Goal: Task Accomplishment & Management: Manage account settings

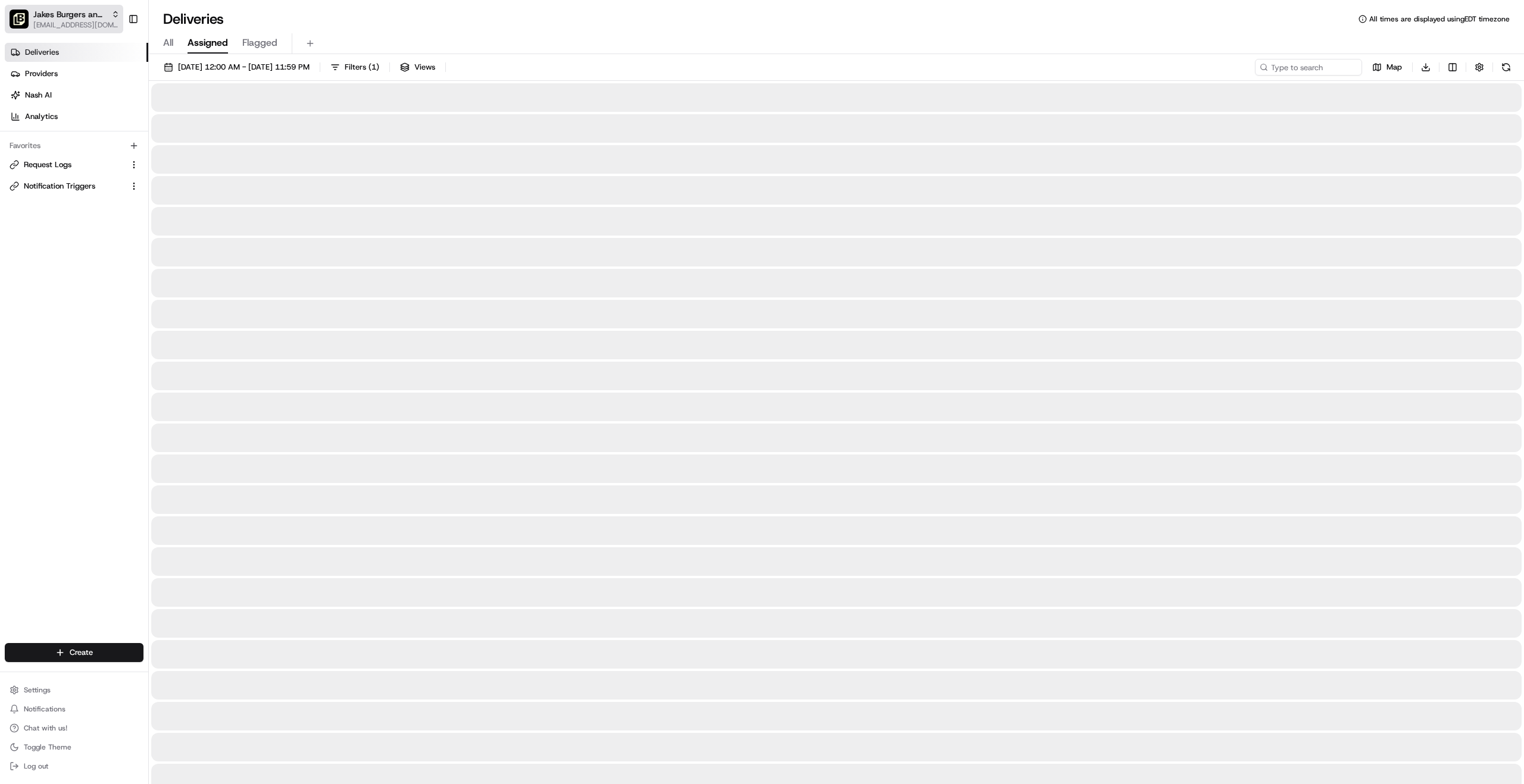
click at [77, 22] on span "[EMAIL_ADDRESS][DOMAIN_NAME]" at bounding box center [77, 25] width 86 height 10
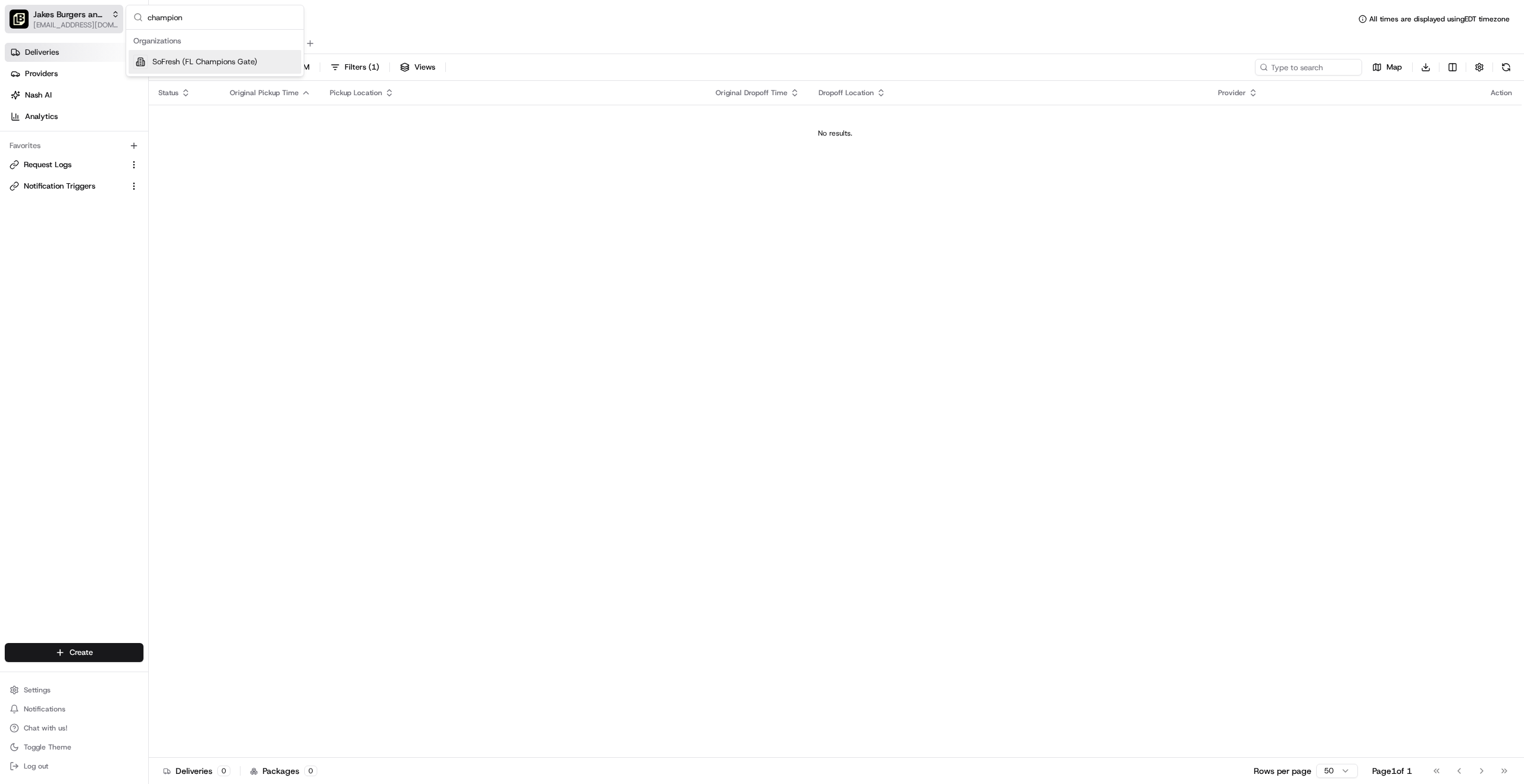
type input "champion"
click at [108, 16] on div "Jakes Burgers and Beers (Marsh Lane)" at bounding box center [77, 14] width 86 height 12
click at [109, 16] on div "Jakes Burgers and Beers (Marsh Lane)" at bounding box center [77, 14] width 86 height 12
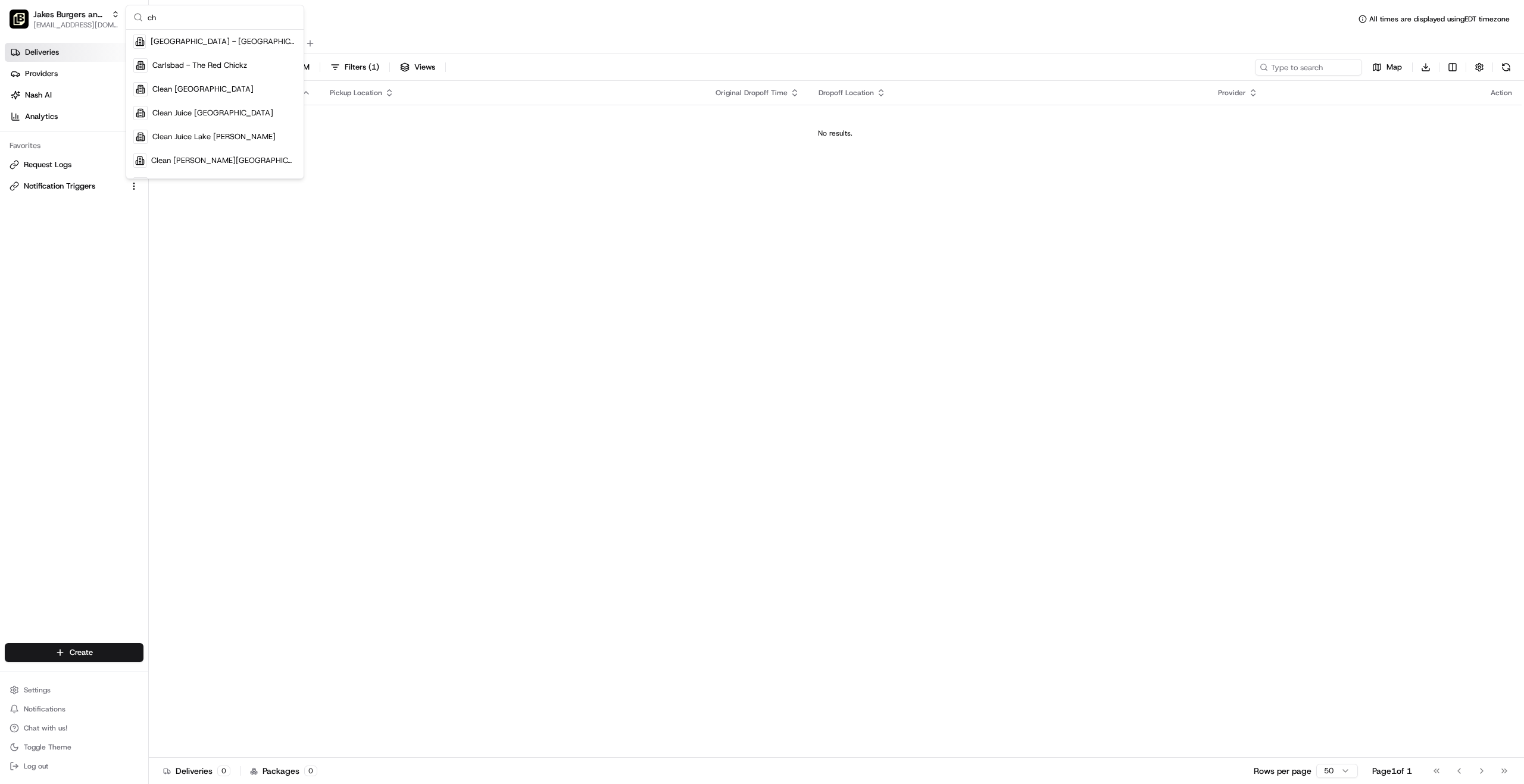
type input "c"
type input "sofresh"
click at [202, 39] on span "SoFresh (FL Champions Gate)" at bounding box center [205, 42] width 105 height 11
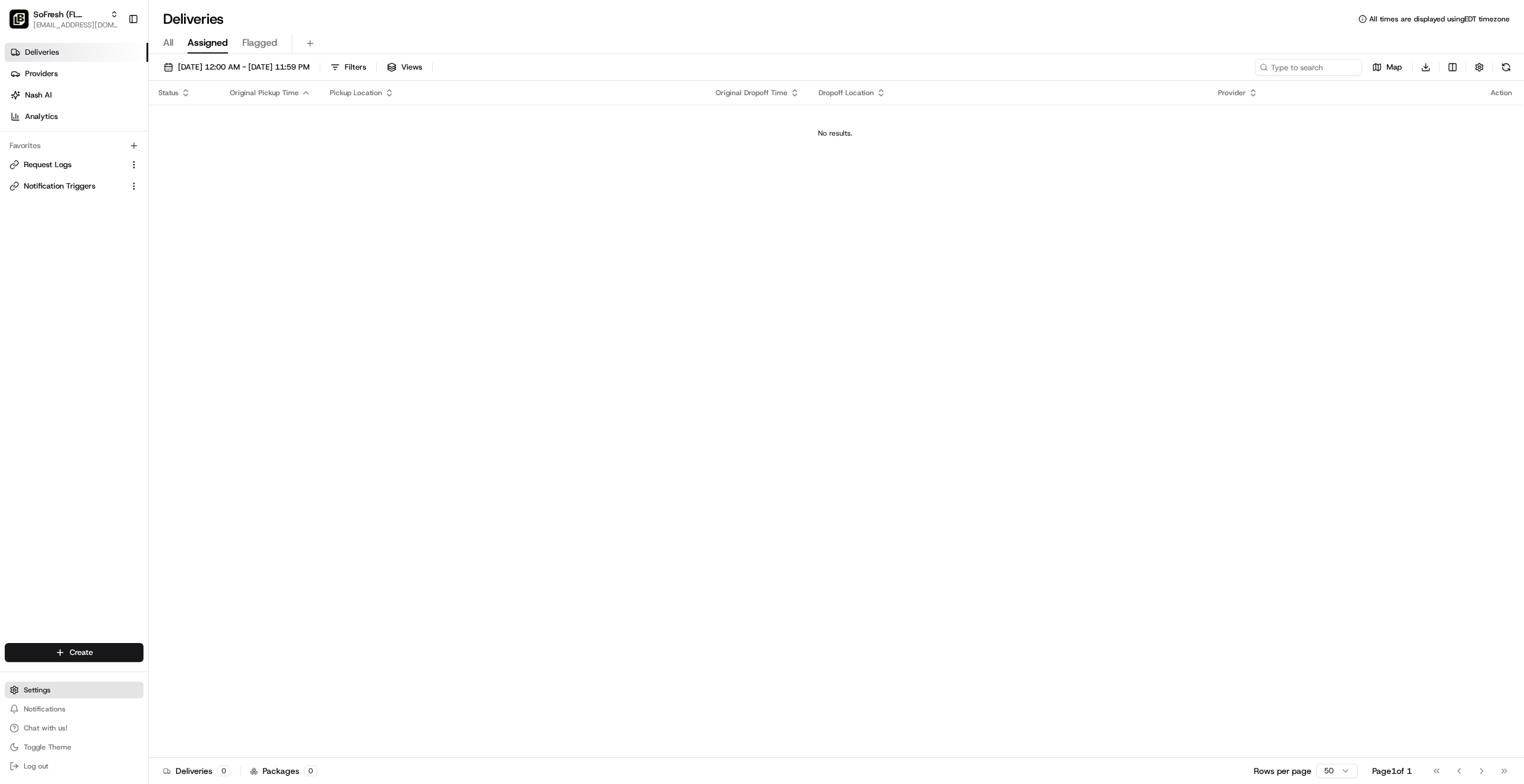
click at [48, 690] on span "Settings" at bounding box center [37, 690] width 27 height 10
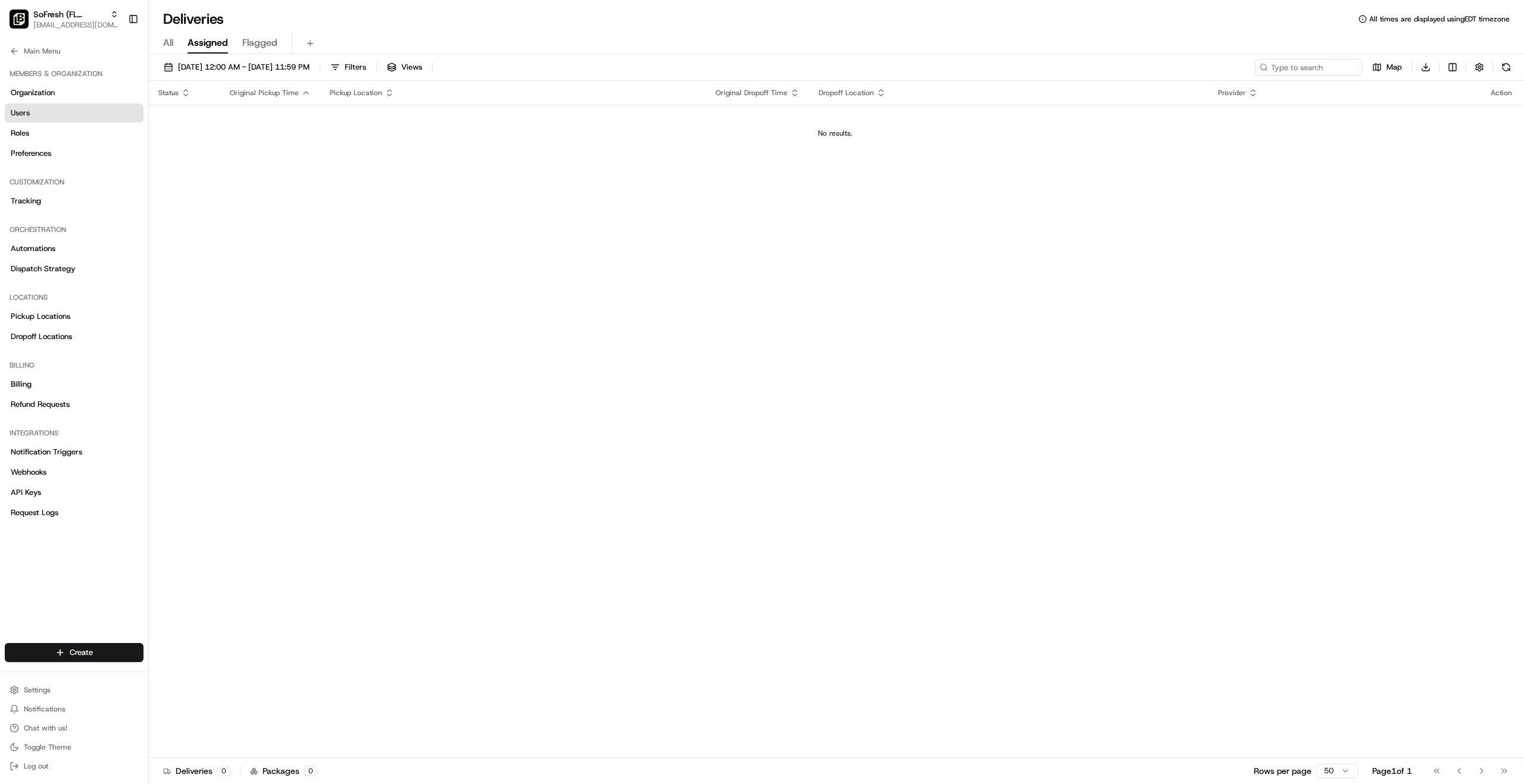
click at [29, 120] on link "Users" at bounding box center [74, 113] width 139 height 19
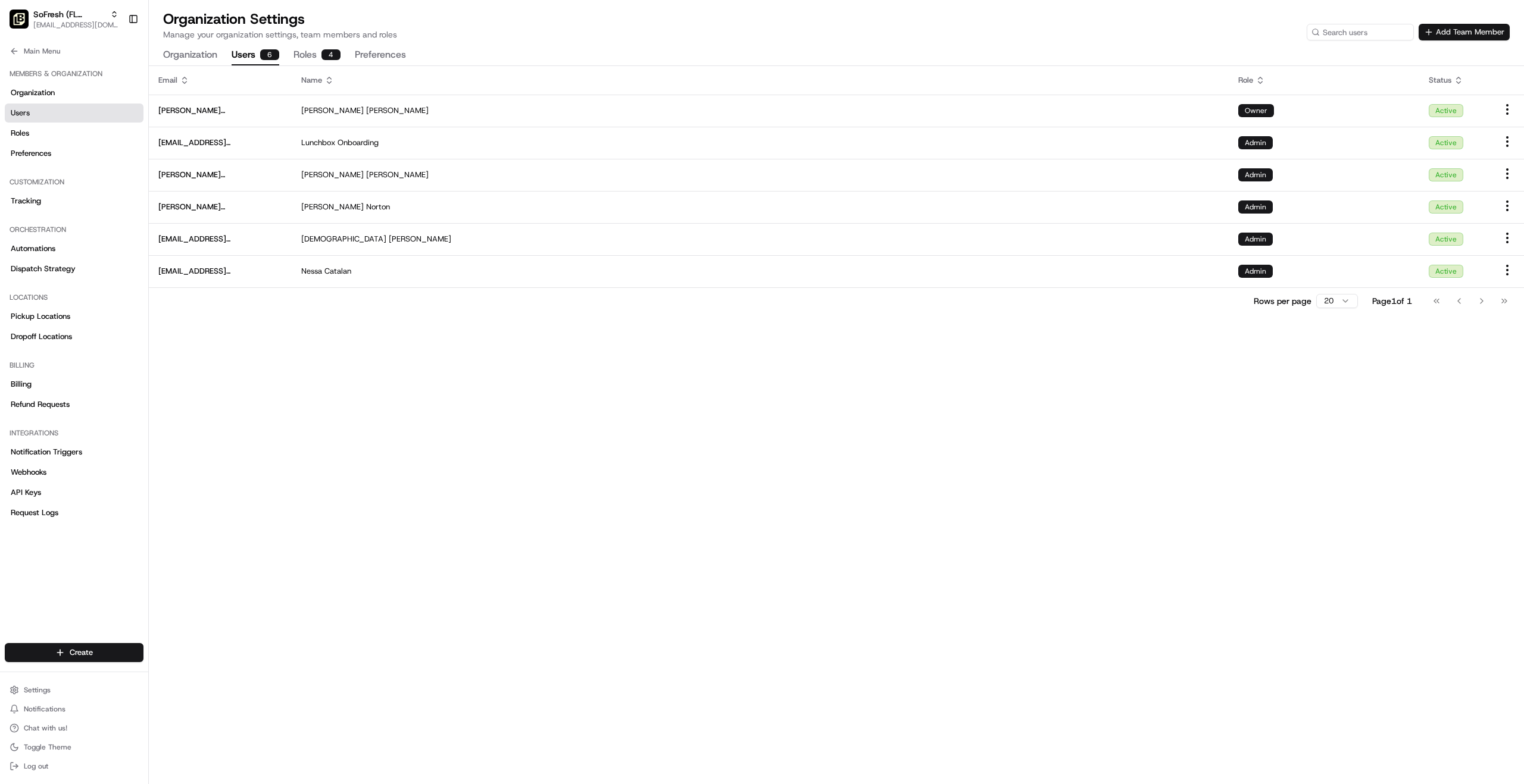
click at [1474, 32] on button "Add Team Member" at bounding box center [1464, 32] width 91 height 17
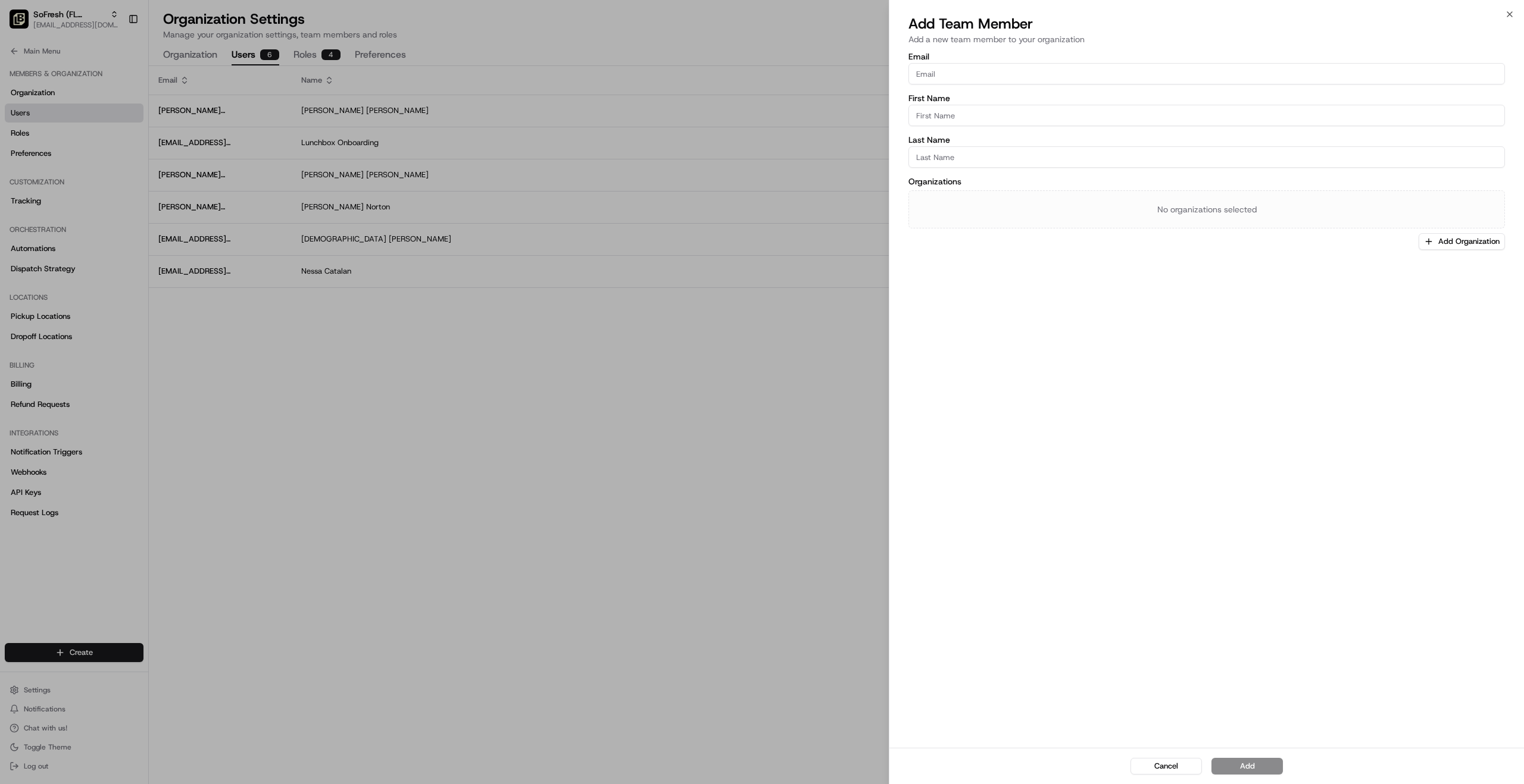
click at [941, 75] on input "Email" at bounding box center [1206, 74] width 597 height 22
paste input "[EMAIL_ADDRESS][DOMAIN_NAME]"
type input "[EMAIL_ADDRESS][DOMAIN_NAME]"
click at [934, 114] on input "First Name" at bounding box center [1206, 115] width 597 height 22
paste input "Marwan Abed"
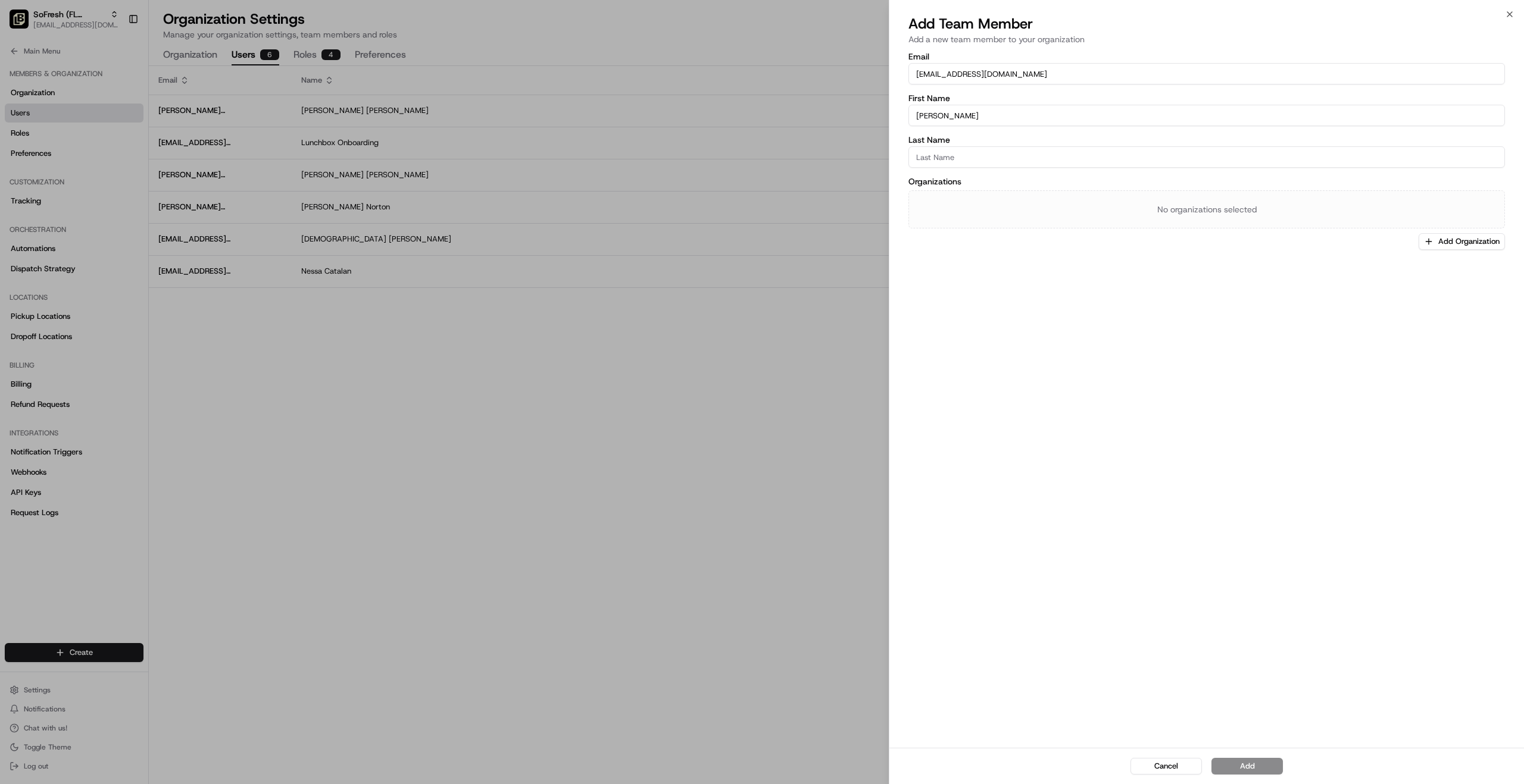
drag, startPoint x: 967, startPoint y: 115, endPoint x: 948, endPoint y: 119, distance: 19.4
click at [948, 119] on input "Marwan Abed" at bounding box center [1206, 115] width 597 height 22
type input "Marwan"
click at [936, 159] on input "Last Name" at bounding box center [1206, 157] width 597 height 22
paste input "Abed"
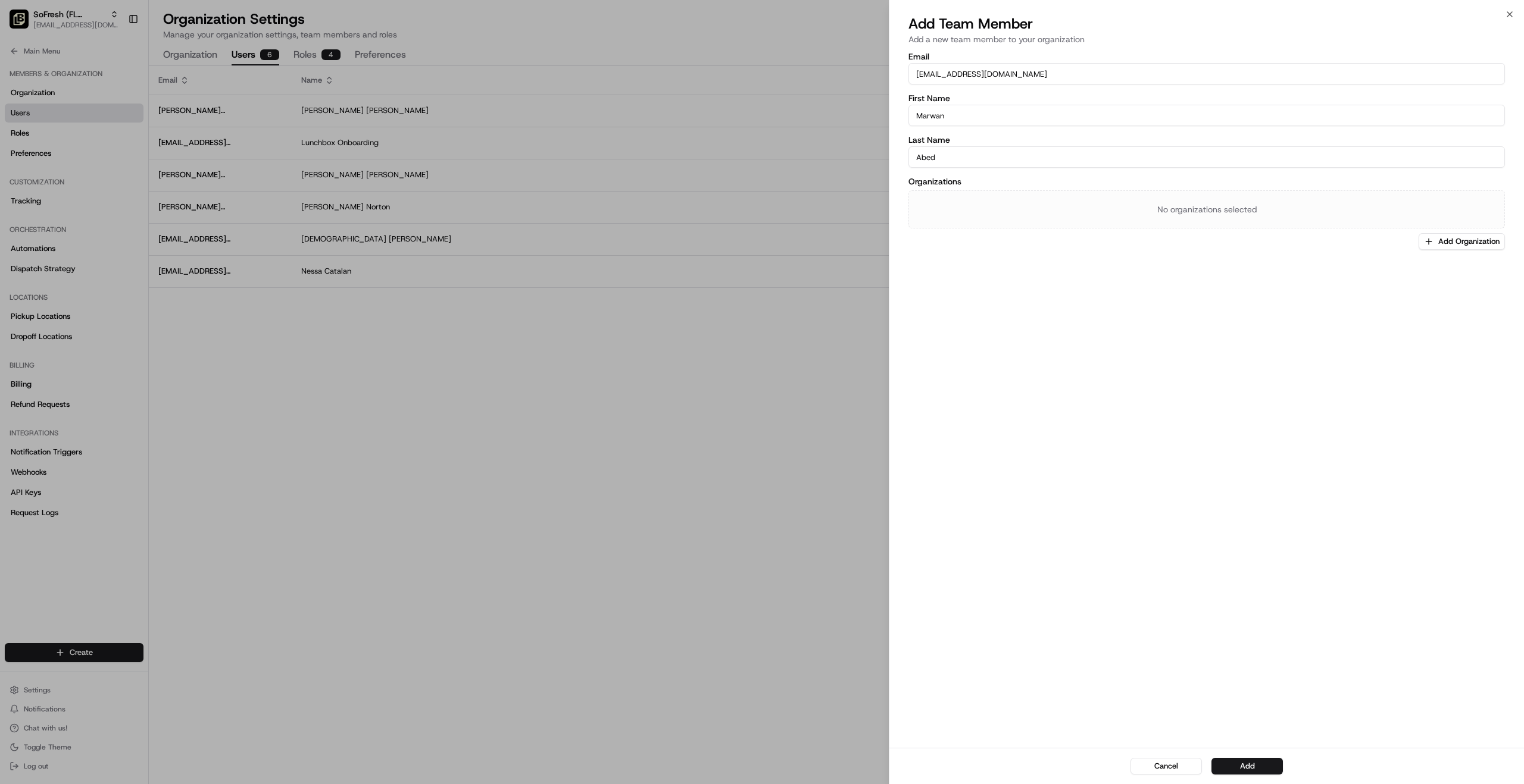
type input "Abed"
drag, startPoint x: 957, startPoint y: 346, endPoint x: 932, endPoint y: 237, distance: 111.8
click at [957, 344] on div "Email abedsofresh@gmail.com First Name Marwan Last Name Abed Organizations No o…" at bounding box center [1206, 399] width 635 height 698
click at [930, 184] on label "Organizations" at bounding box center [1206, 182] width 597 height 8
click at [1338, 333] on div "Email abedsofresh@gmail.com First Name Marwan Last Name Abed Organizations No o…" at bounding box center [1206, 399] width 635 height 698
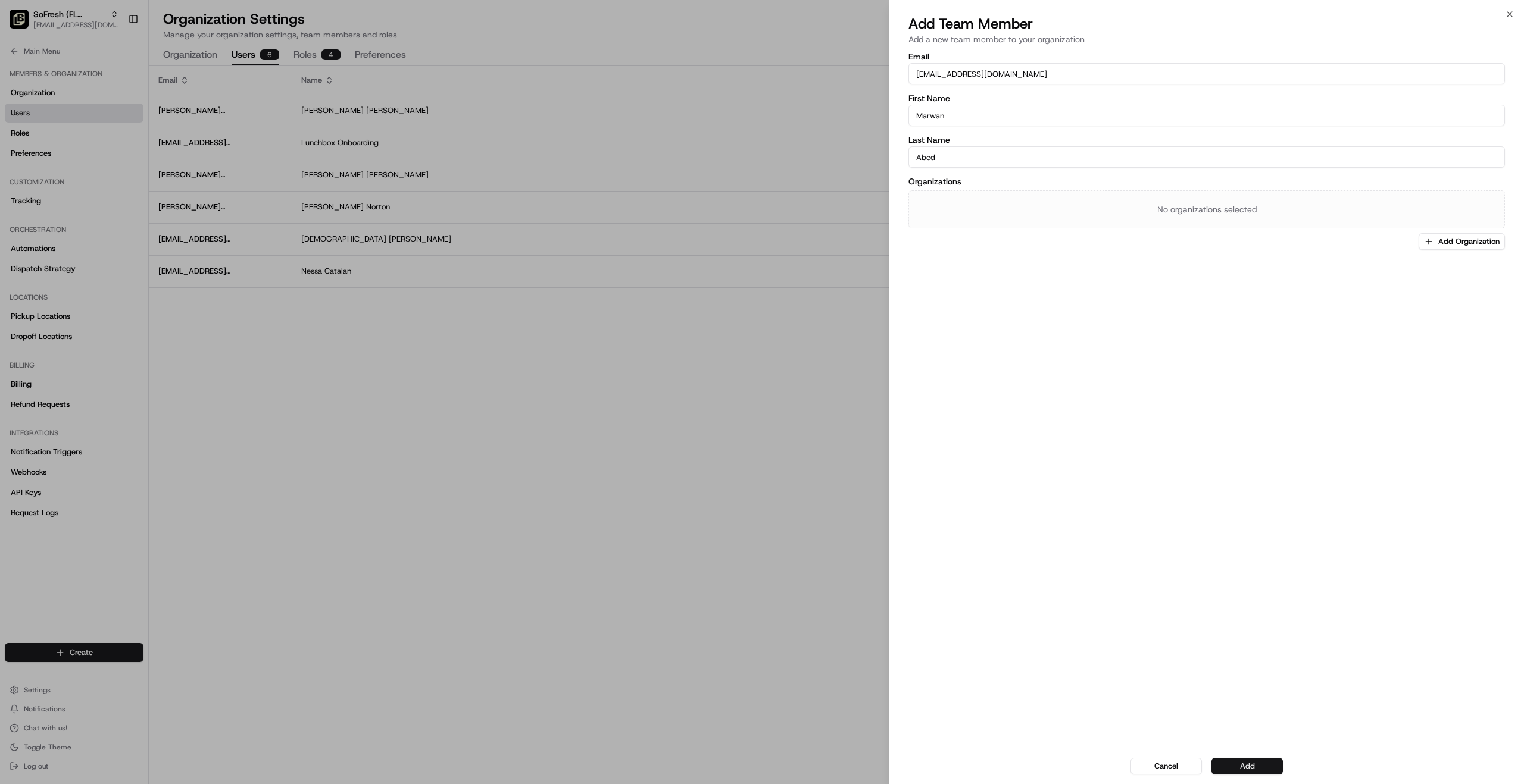
click at [1254, 766] on button "Add" at bounding box center [1247, 767] width 71 height 17
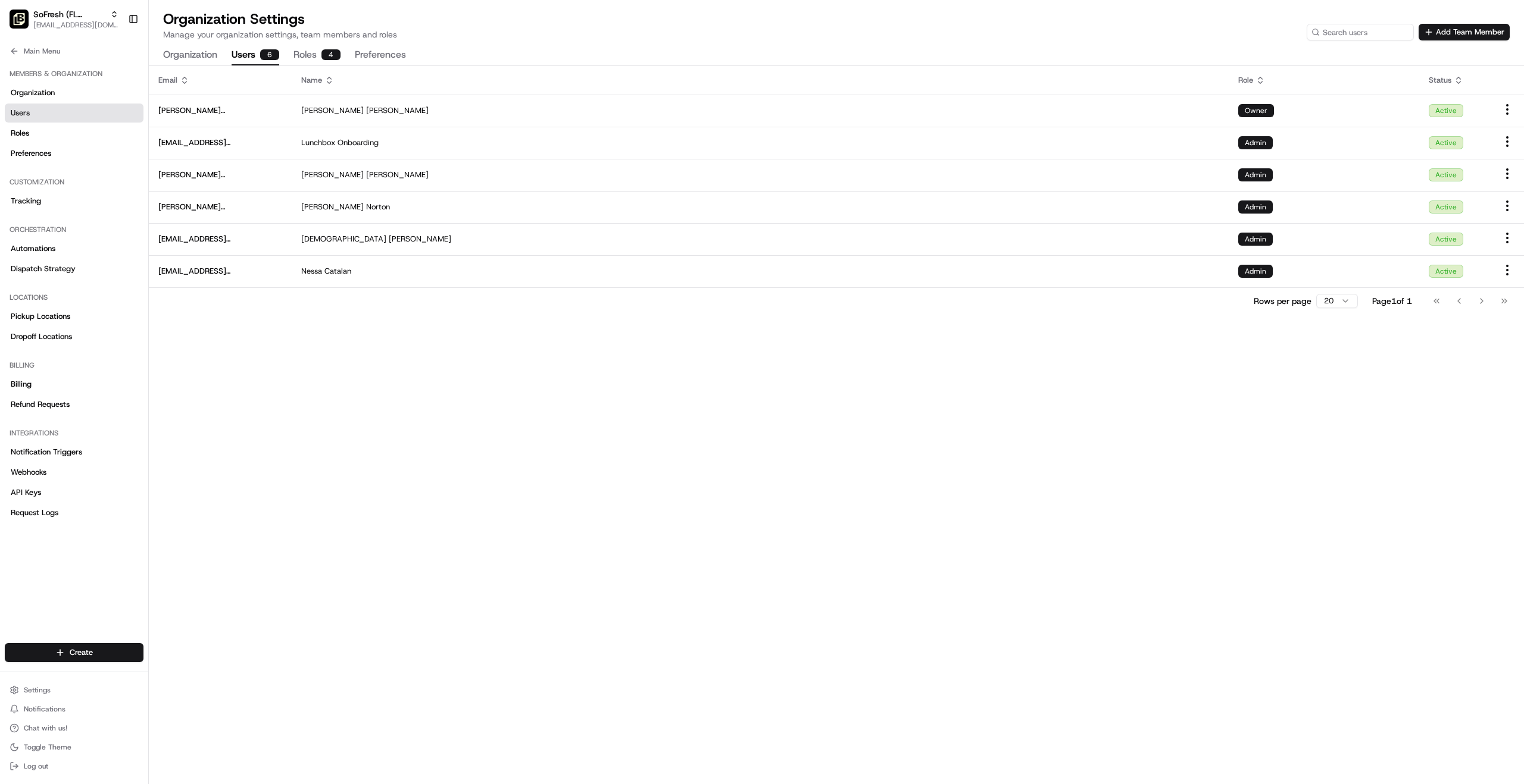
click at [1484, 300] on div "Go to first page Go to previous page Go to next page Go to last page" at bounding box center [1470, 301] width 88 height 17
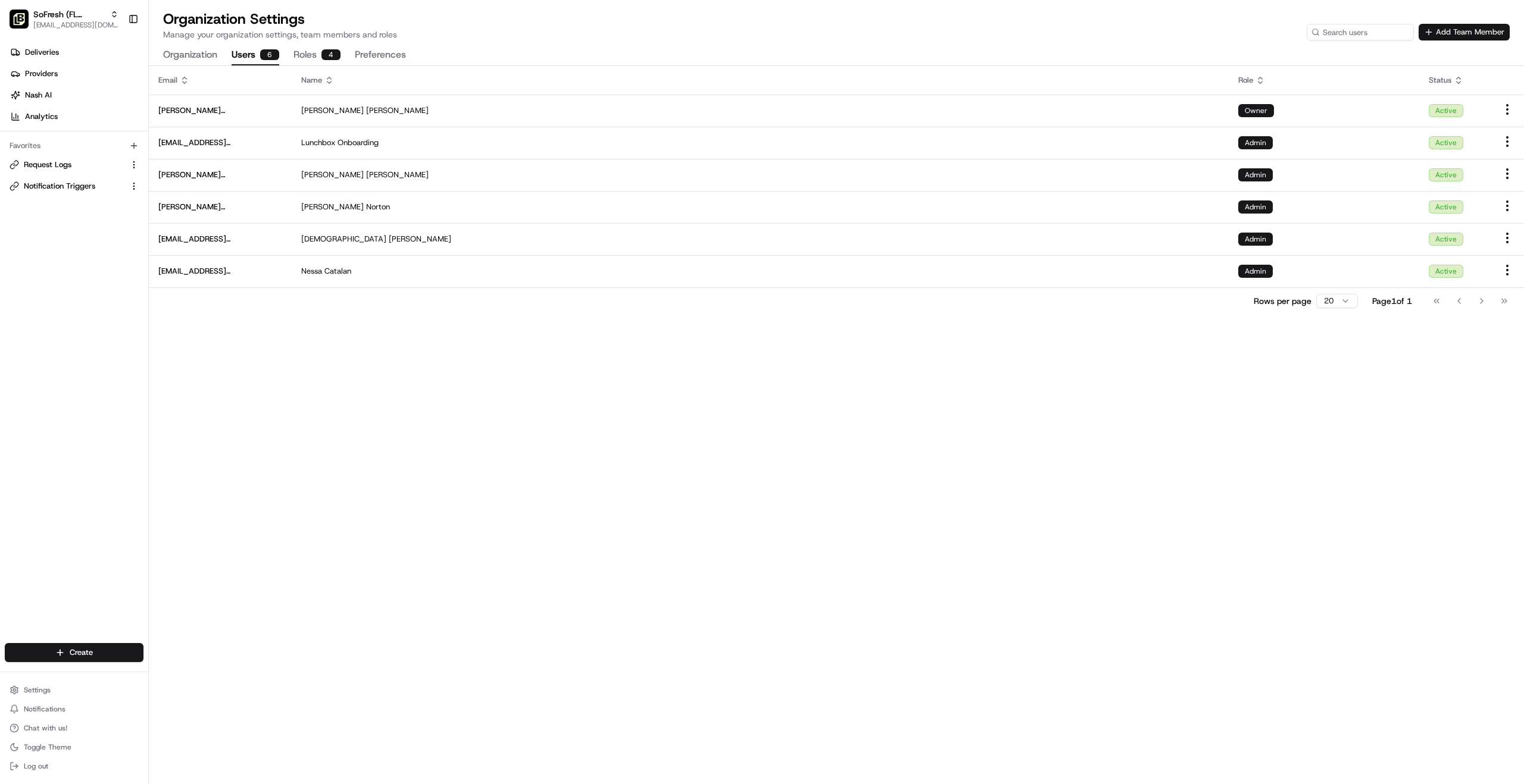
click at [1477, 29] on button "Add Team Member" at bounding box center [1464, 32] width 91 height 17
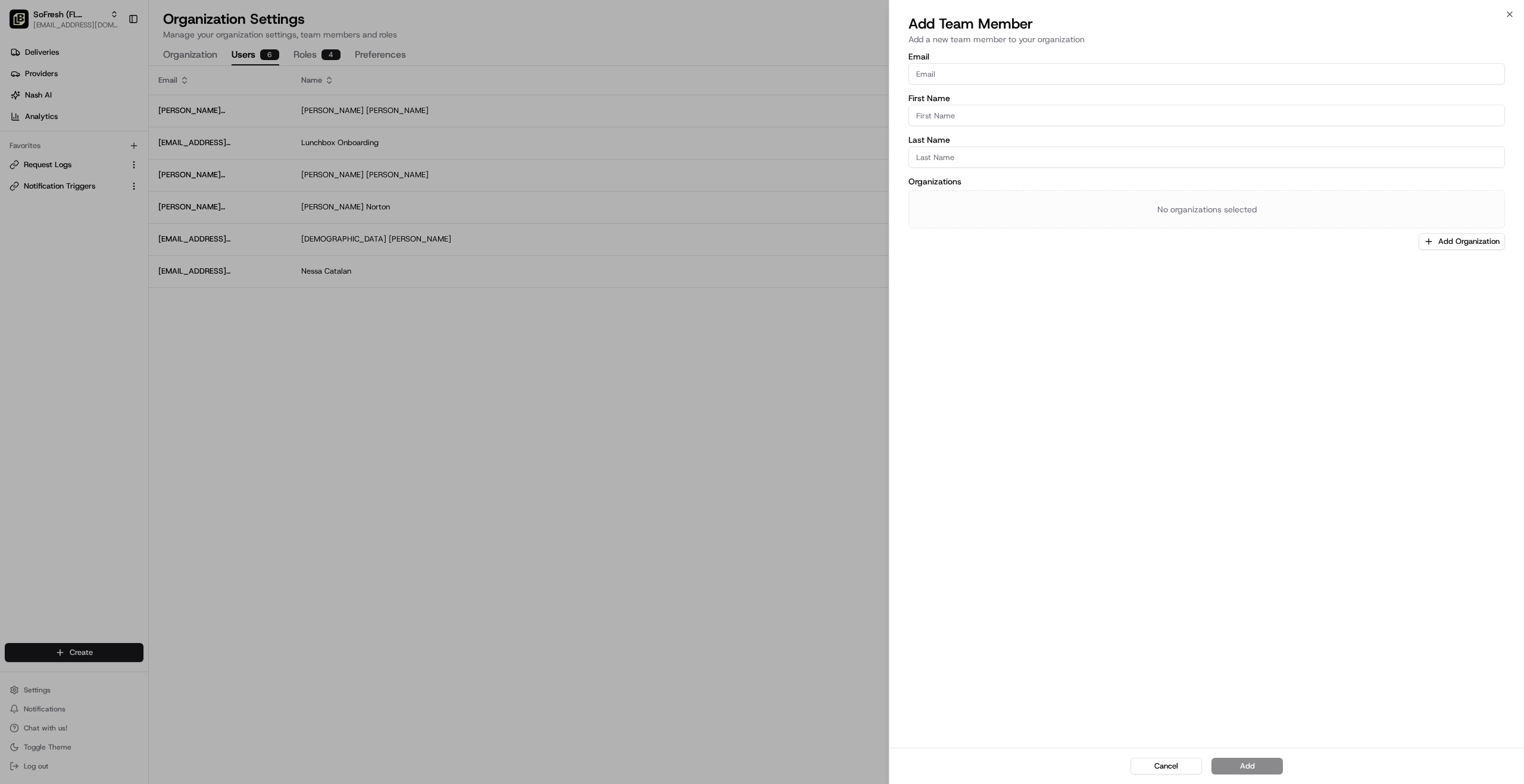
click at [938, 111] on input "First Name" at bounding box center [1206, 115] width 597 height 22
paste input "Abed"
type input "Abed"
drag, startPoint x: 943, startPoint y: 115, endPoint x: 901, endPoint y: 115, distance: 42.0
click at [901, 115] on div "Email First Name Abed Last Name Organizations No organizations selected Add Org…" at bounding box center [1206, 399] width 635 height 698
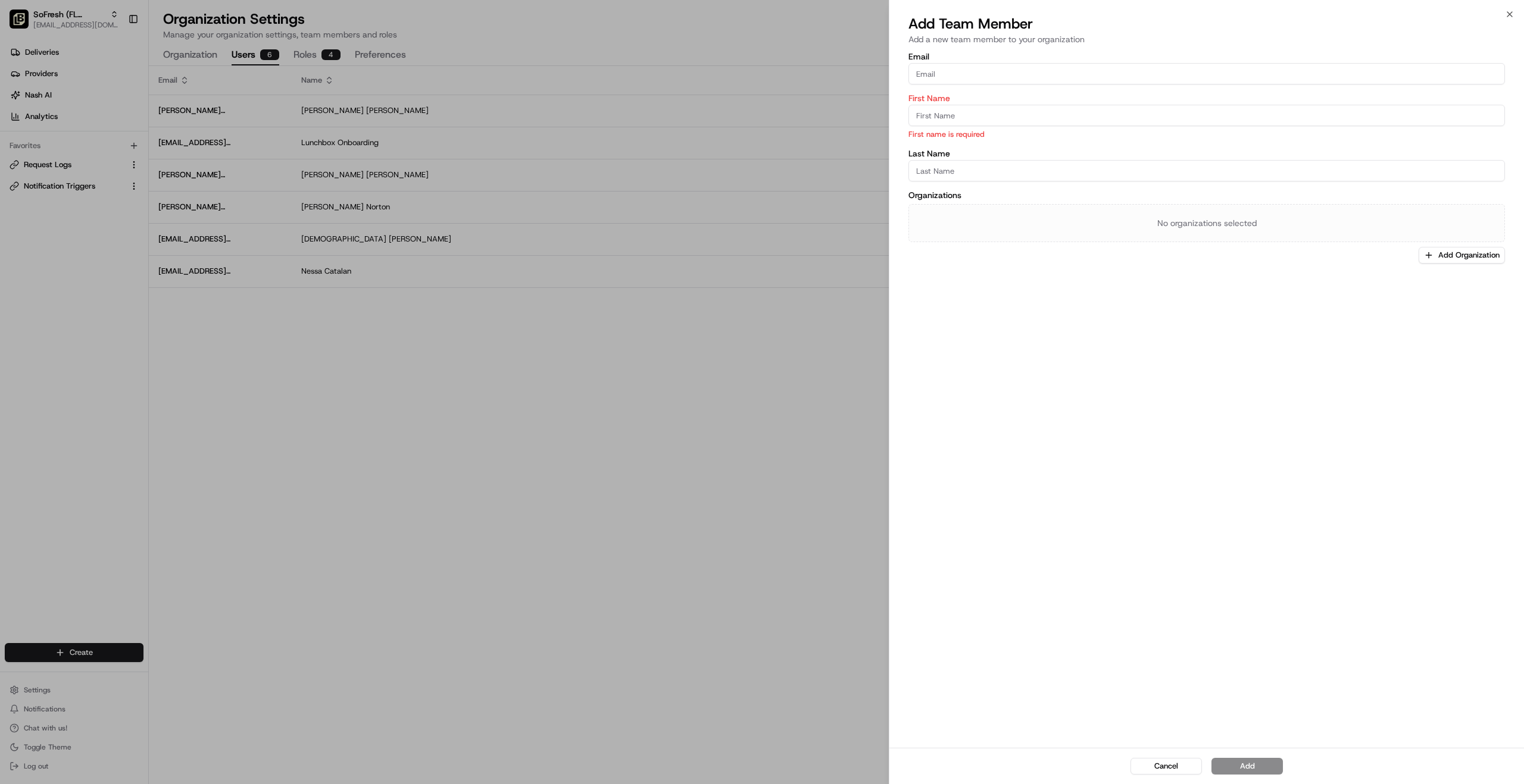
click at [935, 171] on input "Last Name" at bounding box center [1206, 171] width 597 height 22
paste input "Abed"
type input "Abed"
click at [932, 114] on input "First Name" at bounding box center [1206, 115] width 597 height 22
click at [941, 71] on input "Email" at bounding box center [1206, 74] width 597 height 22
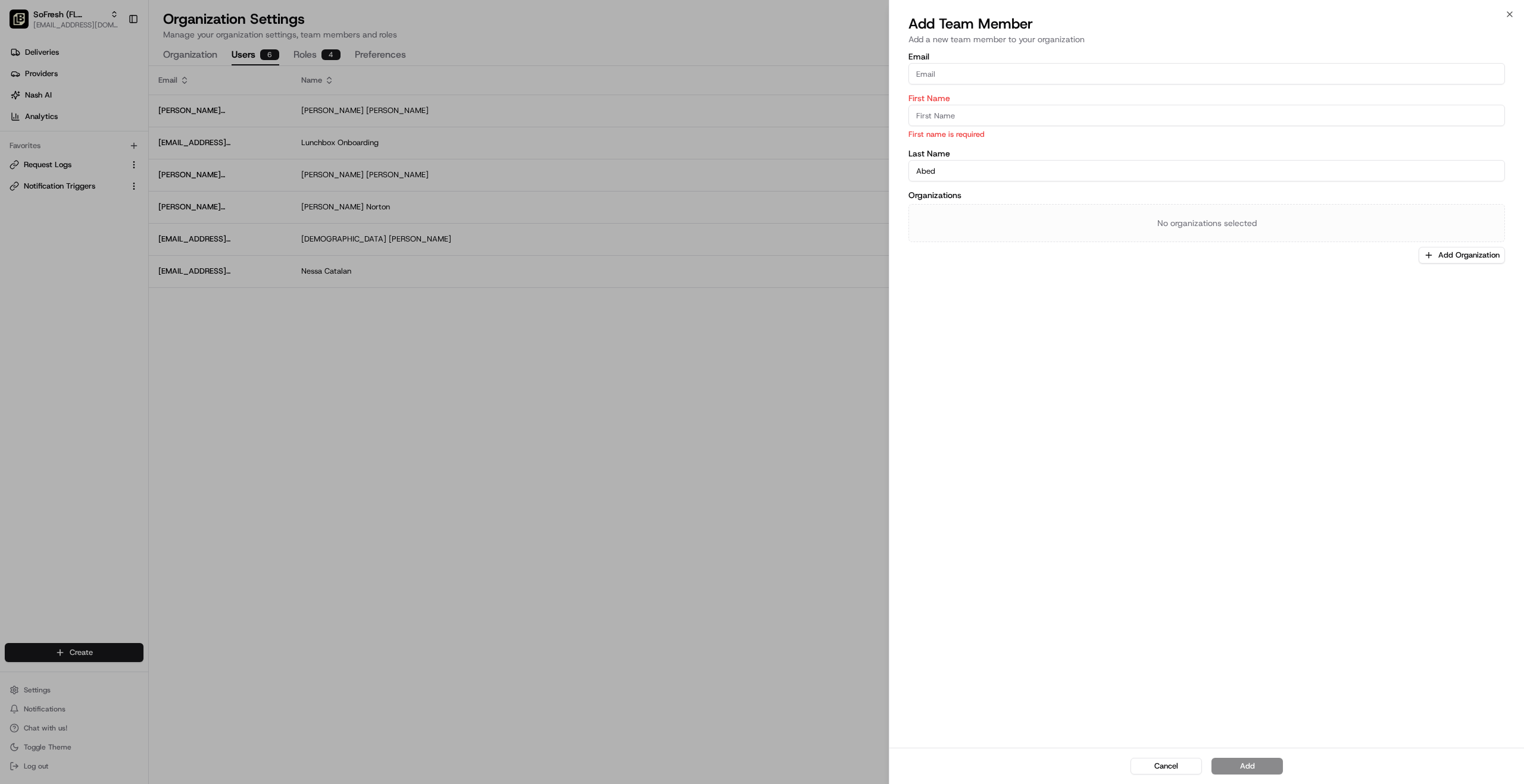
paste input "[EMAIL_ADDRESS][DOMAIN_NAME]"
type input "[EMAIL_ADDRESS][DOMAIN_NAME]"
click at [945, 111] on input "First Name" at bounding box center [1206, 115] width 597 height 22
click at [987, 75] on input "[EMAIL_ADDRESS][DOMAIN_NAME]" at bounding box center [1206, 74] width 597 height 22
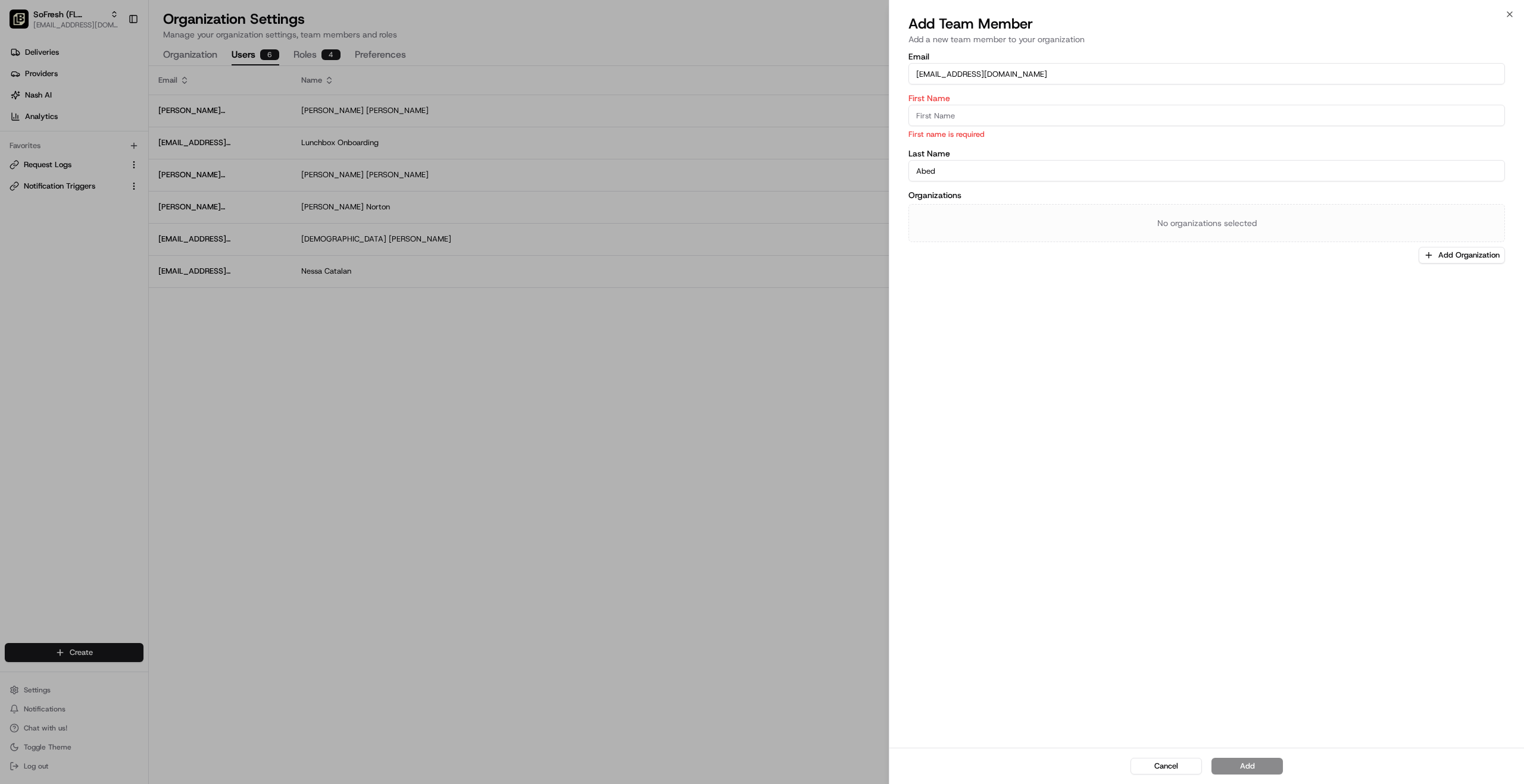
click at [987, 75] on input "[EMAIL_ADDRESS][DOMAIN_NAME]" at bounding box center [1206, 74] width 597 height 22
click at [932, 117] on input "First Name" at bounding box center [1206, 115] width 597 height 22
paste input "Marwan Abed"
drag, startPoint x: 977, startPoint y: 115, endPoint x: 945, endPoint y: 118, distance: 32.1
click at [945, 118] on input "Marwan Abed" at bounding box center [1206, 115] width 597 height 22
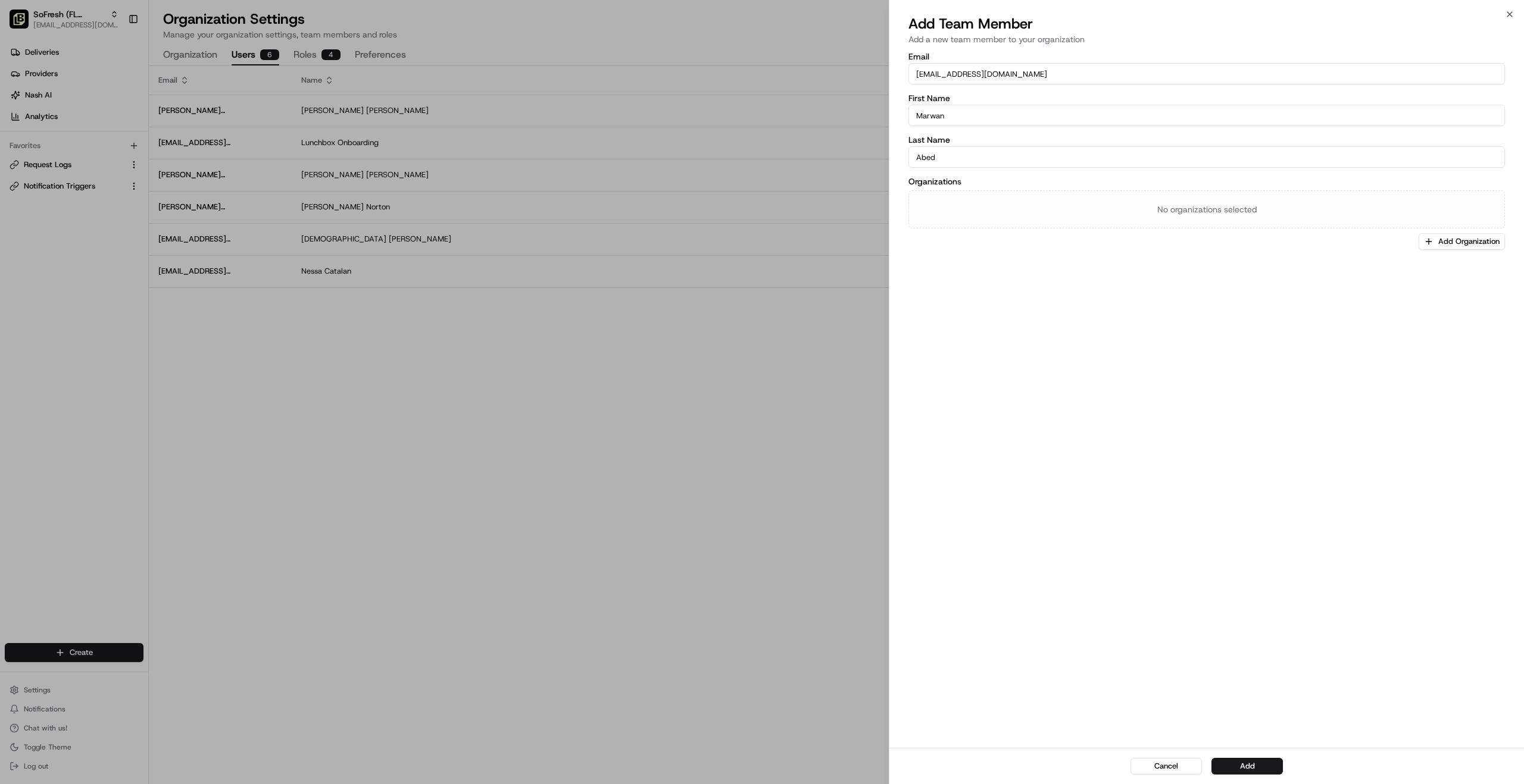
type input "Marwan"
click at [938, 194] on div "No organizations selected" at bounding box center [1206, 209] width 597 height 38
click at [936, 182] on label "Organizations" at bounding box center [1206, 182] width 597 height 8
click at [1212, 206] on div "No organizations selected" at bounding box center [1206, 209] width 597 height 38
click at [1458, 233] on button "Add Organization" at bounding box center [1462, 242] width 86 height 17
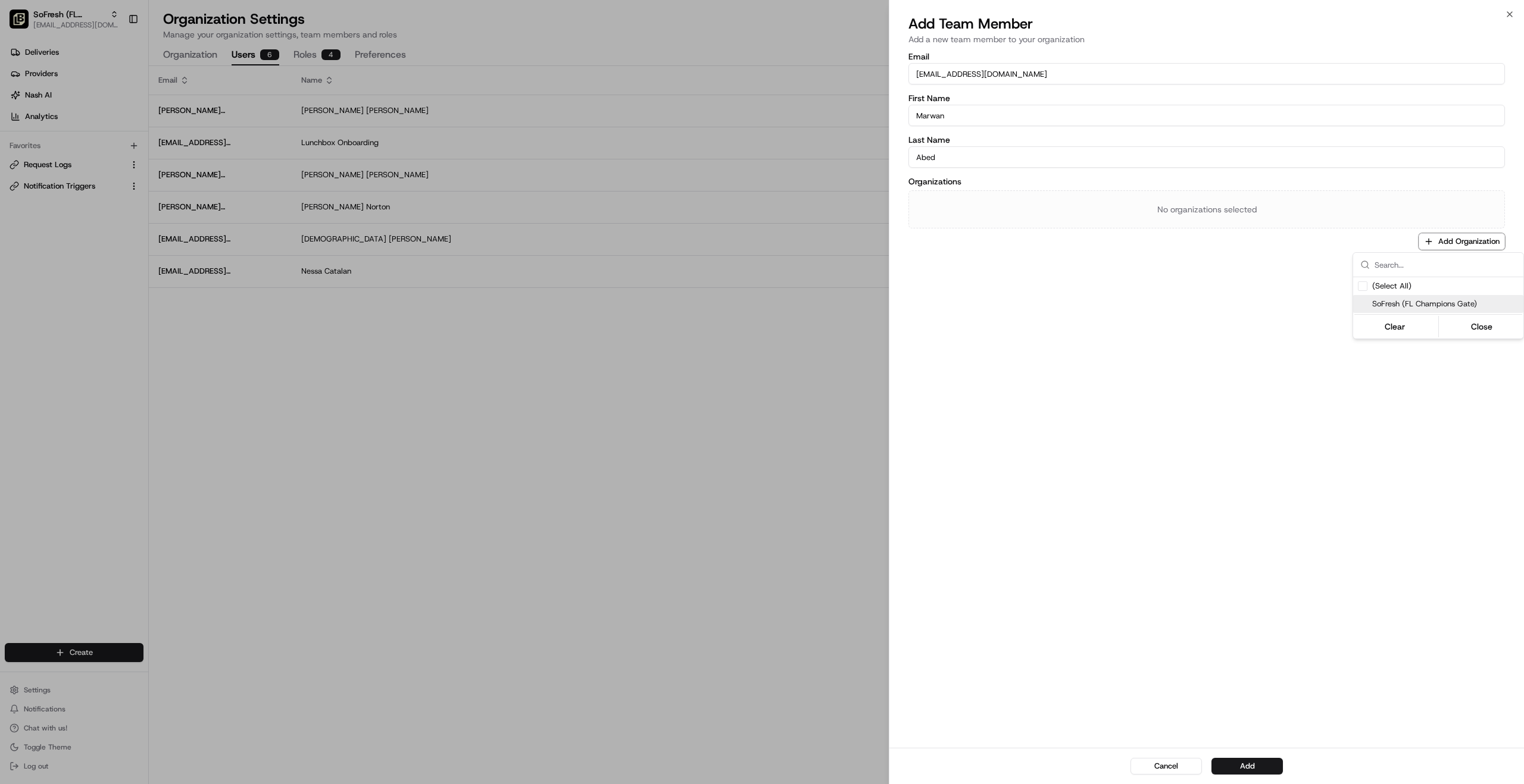
click at [1446, 306] on span "SoFresh (FL Champions Gate)" at bounding box center [1445, 304] width 147 height 11
click at [1055, 338] on div at bounding box center [762, 392] width 1524 height 784
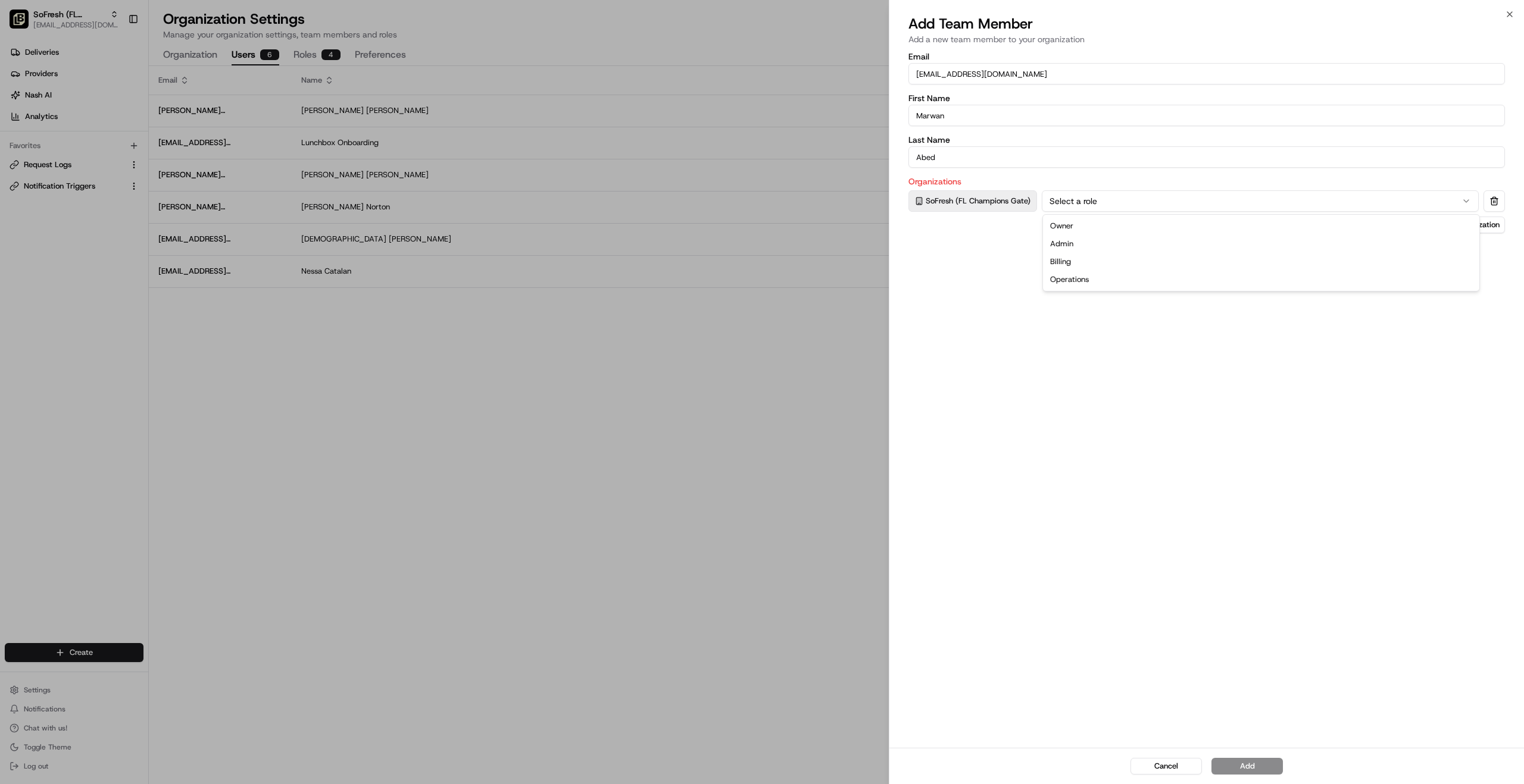
click at [1078, 203] on button "Select a role" at bounding box center [1260, 201] width 437 height 22
drag, startPoint x: 1509, startPoint y: 15, endPoint x: 1473, endPoint y: 16, distance: 36.0
click at [1509, 15] on icon "button" at bounding box center [1510, 14] width 5 height 5
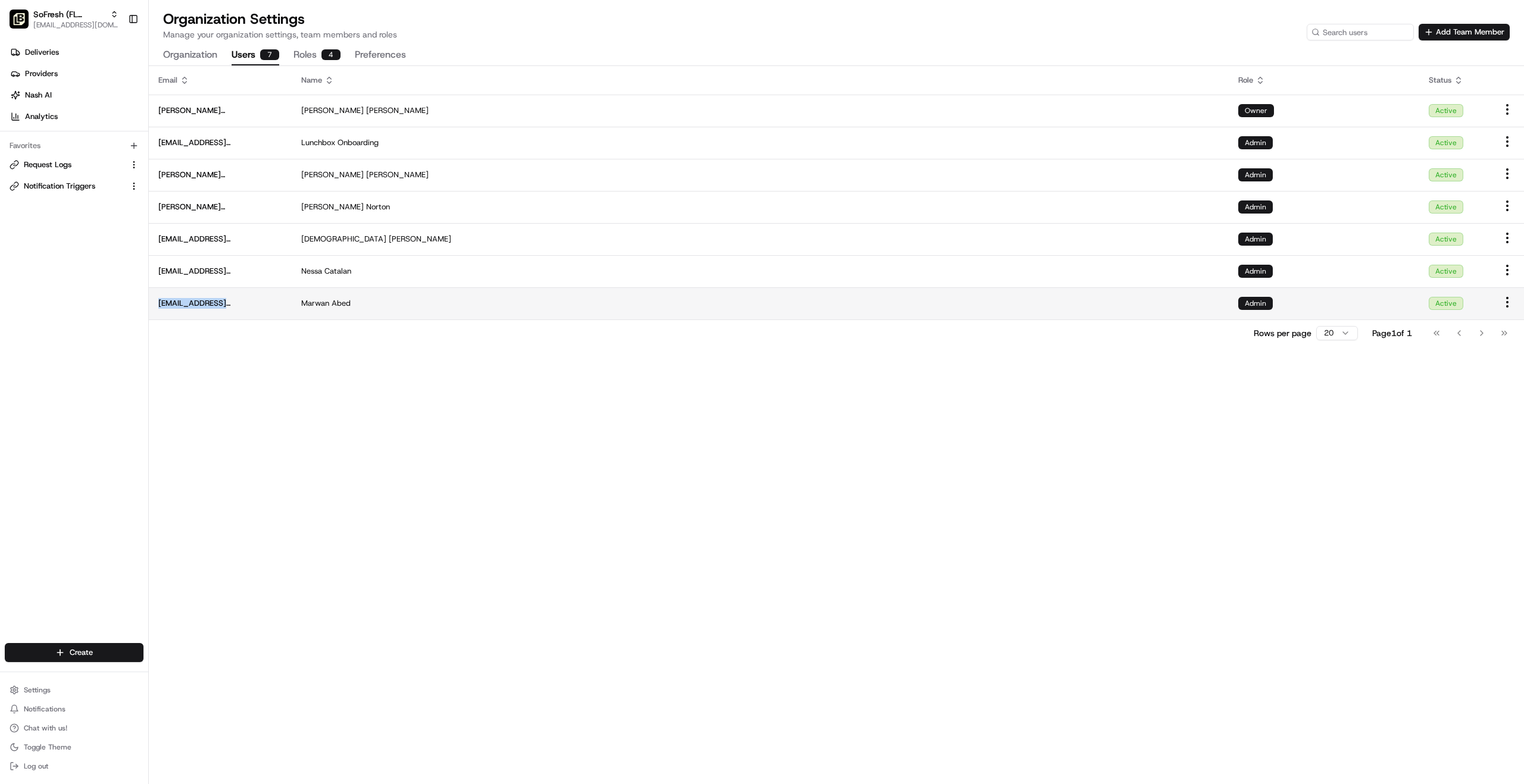
drag, startPoint x: 156, startPoint y: 303, endPoint x: 253, endPoint y: 302, distance: 97.0
click at [253, 302] on td "[EMAIL_ADDRESS][DOMAIN_NAME]" at bounding box center [220, 304] width 143 height 32
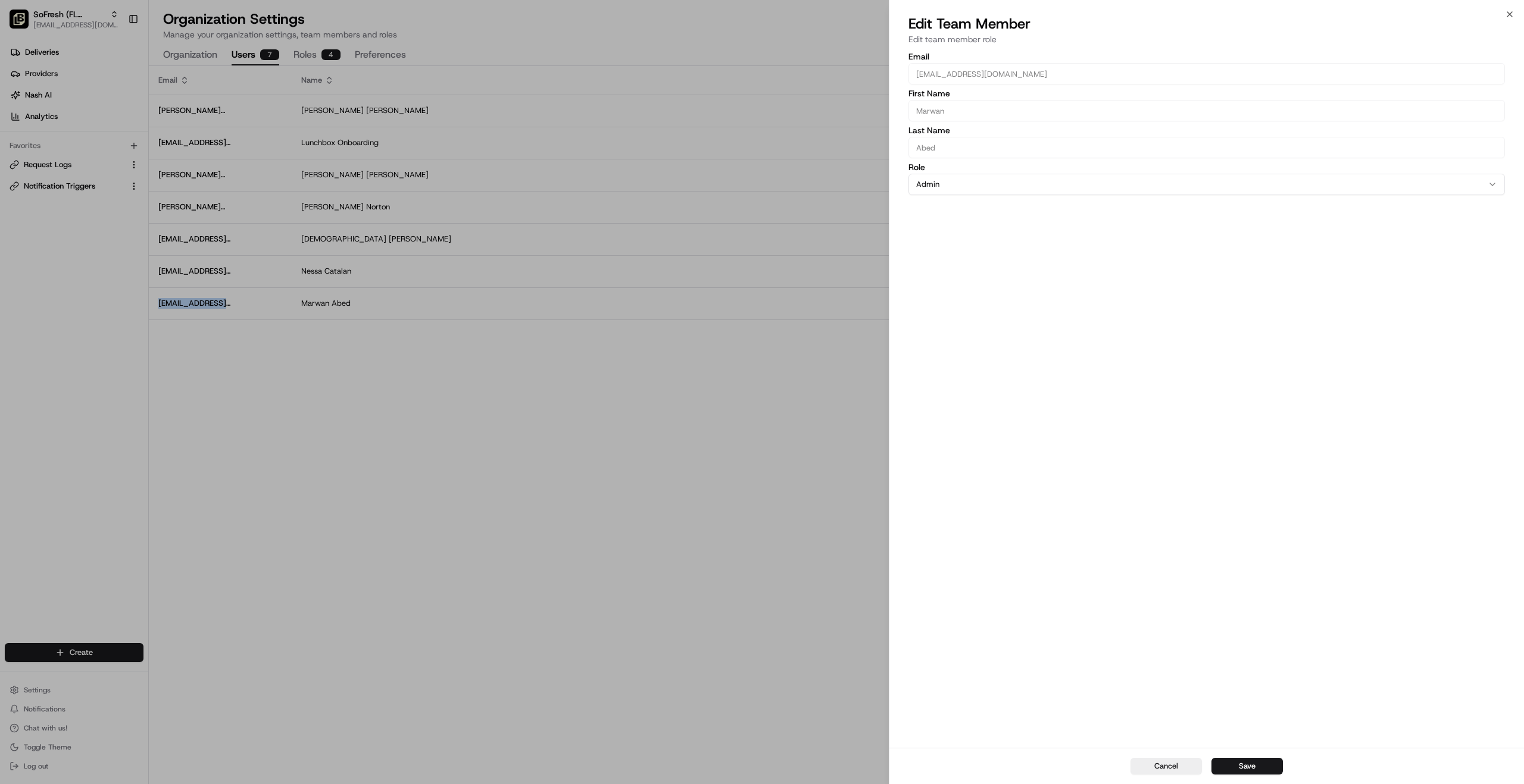
copy span "[EMAIL_ADDRESS][DOMAIN_NAME]"
